Goal: Find specific page/section: Find specific page/section

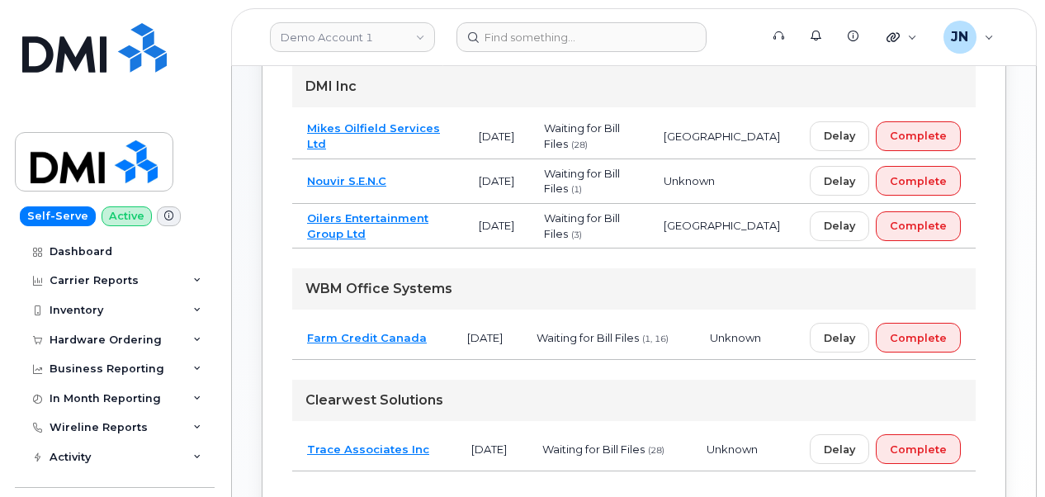
scroll to position [330, 0]
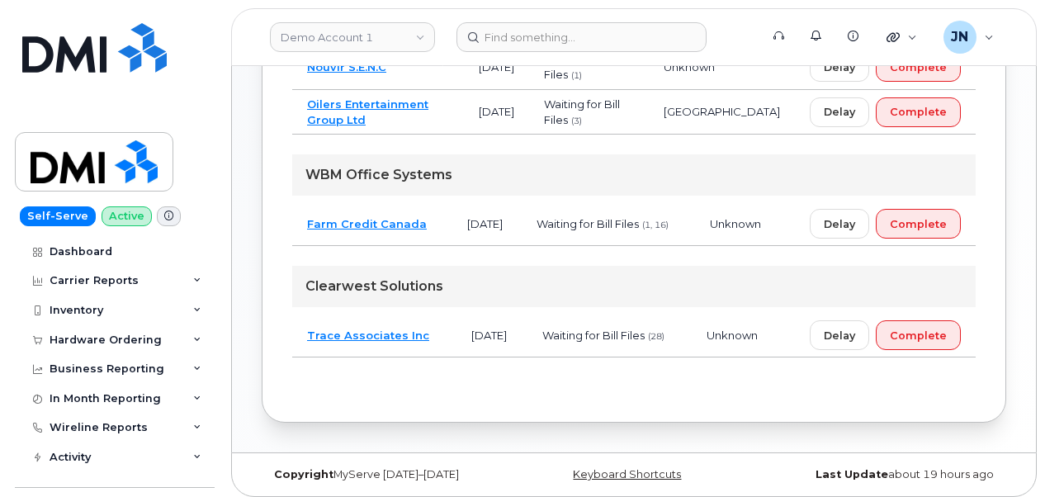
drag, startPoint x: 0, startPoint y: 0, endPoint x: 198, endPoint y: 81, distance: 214.0
click at [198, 81] on div "Self-Serve Active Dashboard Carrier Reports Monthly Billing Data Daily Data Poo…" at bounding box center [112, 248] width 224 height 497
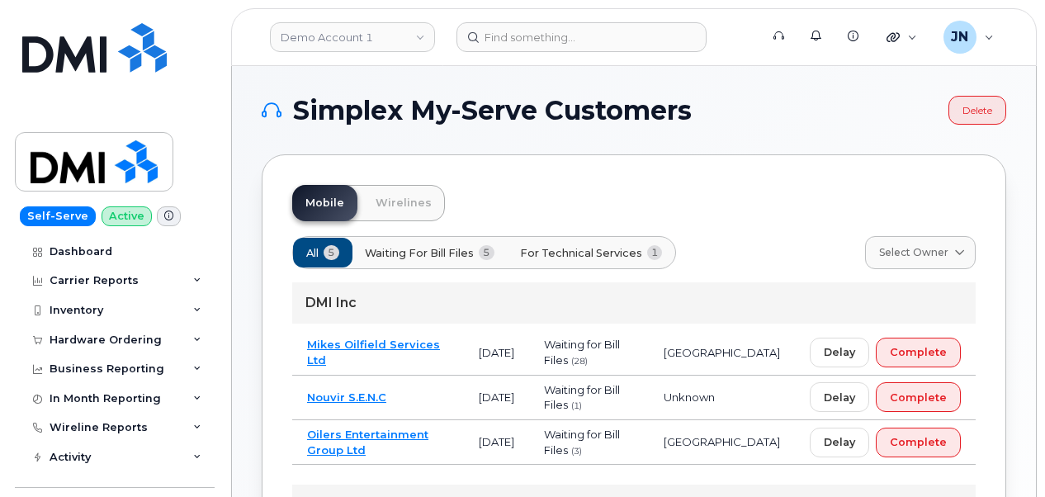
scroll to position [0, 0]
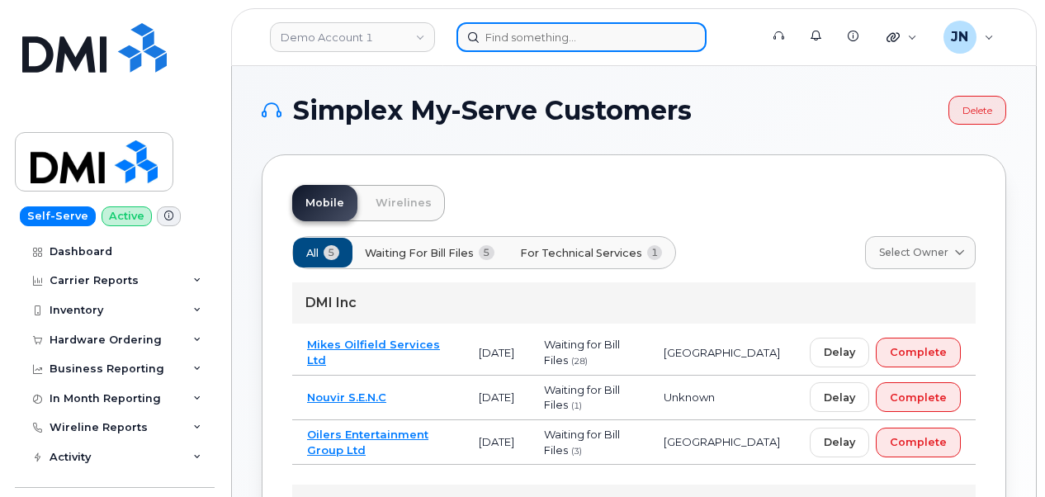
click at [578, 28] on input at bounding box center [582, 37] width 250 height 30
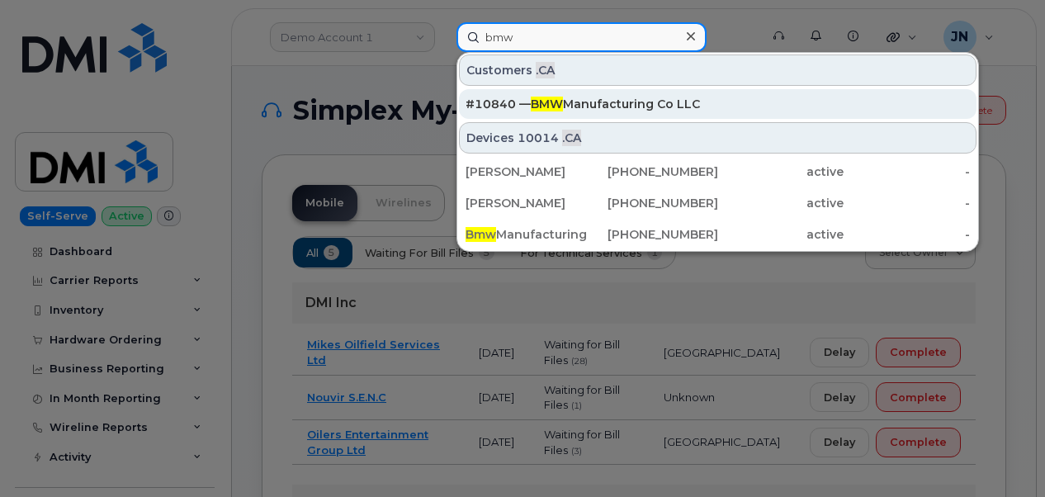
type input "bmw"
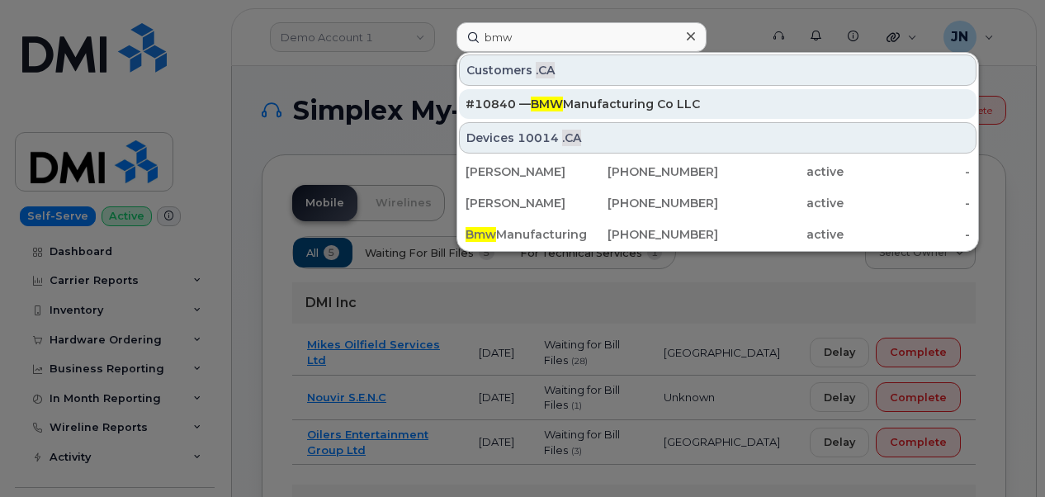
click at [543, 98] on span "BMW" at bounding box center [547, 104] width 32 height 15
click at [502, 102] on div "#10840 — BMW Manufacturing Co LLC" at bounding box center [718, 104] width 504 height 17
click at [568, 99] on div "#10840 — BMW Manufacturing Co LLC" at bounding box center [718, 104] width 504 height 17
click at [628, 91] on div "#10840 — BMW Manufacturing Co LLC" at bounding box center [718, 104] width 504 height 30
click at [626, 99] on div "#10840 — BMW Manufacturing Co LLC" at bounding box center [718, 104] width 504 height 17
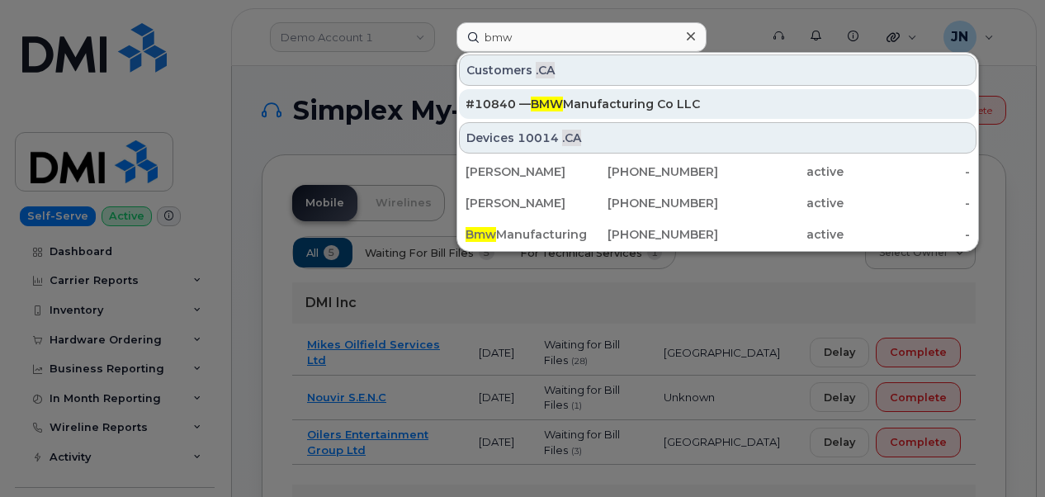
click at [623, 97] on div "#10840 — BMW Manufacturing Co LLC" at bounding box center [718, 104] width 504 height 17
